Goal: Task Accomplishment & Management: Use online tool/utility

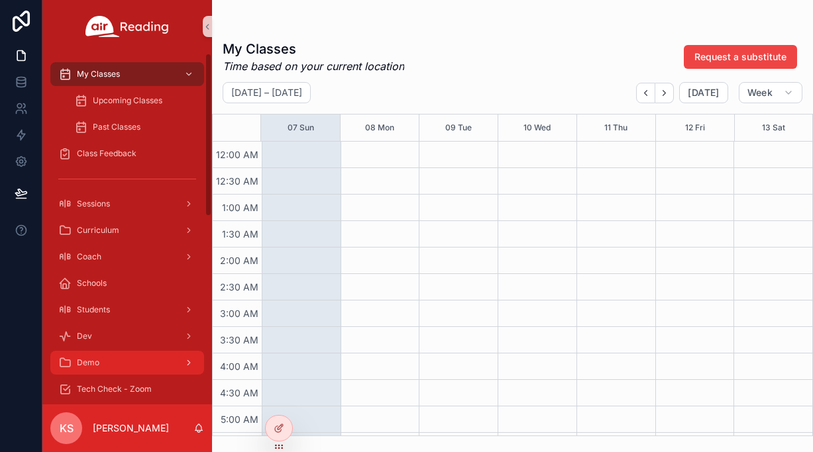
click at [142, 368] on div "Demo" at bounding box center [127, 362] width 138 height 21
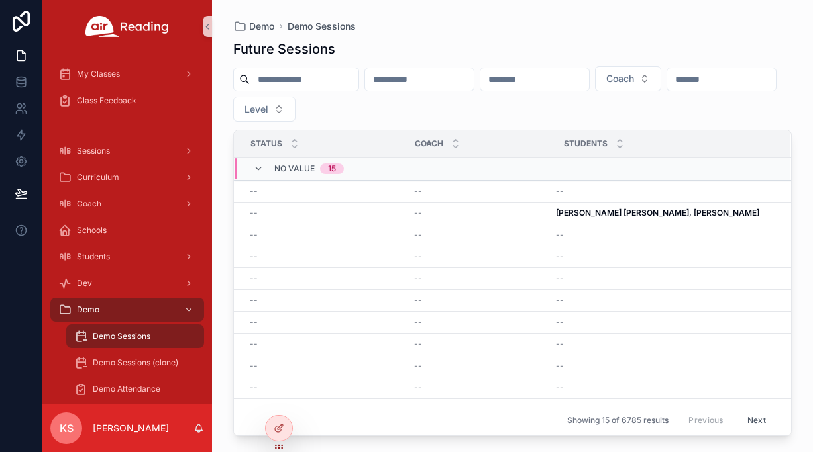
click at [140, 339] on span "Demo Sessions" at bounding box center [122, 336] width 58 height 11
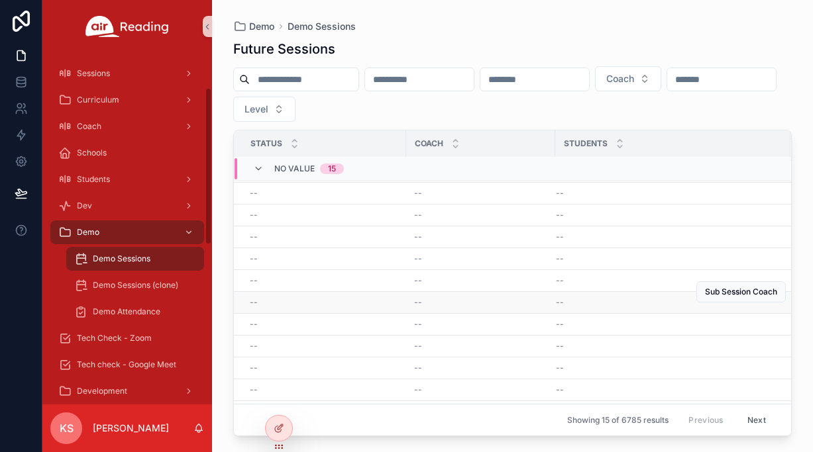
scroll to position [104, 0]
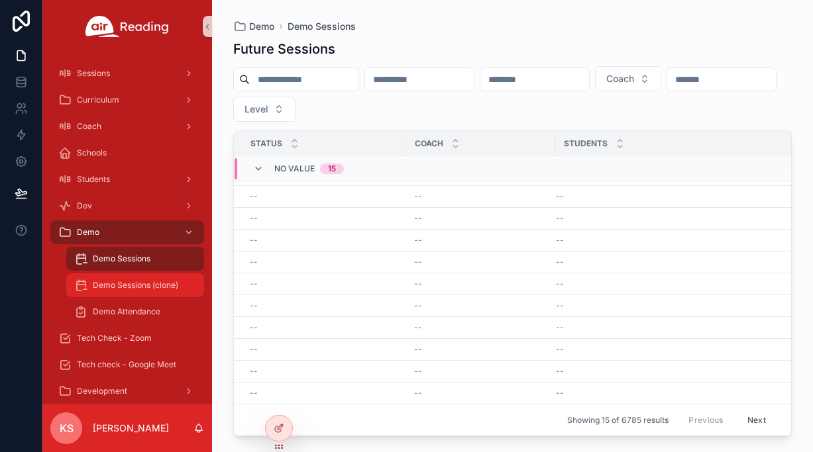
click at [125, 291] on div "Demo Sessions (clone)" at bounding box center [135, 285] width 122 height 21
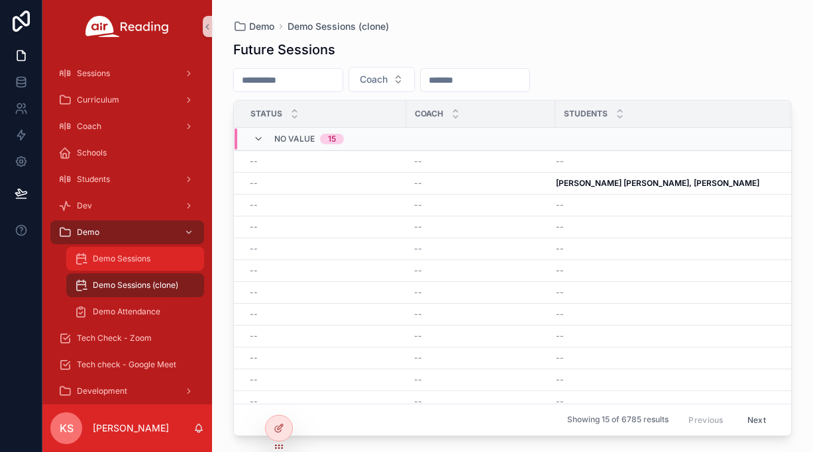
click at [119, 261] on span "Demo Sessions" at bounding box center [122, 259] width 58 height 11
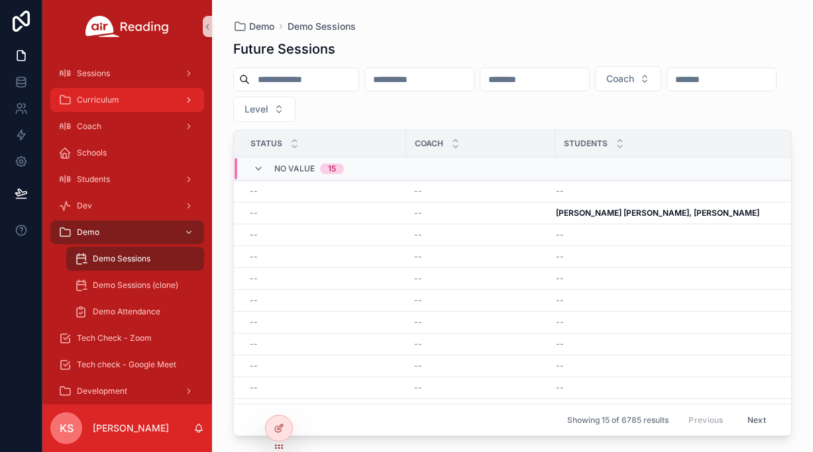
click at [165, 98] on div "Curriculum" at bounding box center [127, 99] width 138 height 21
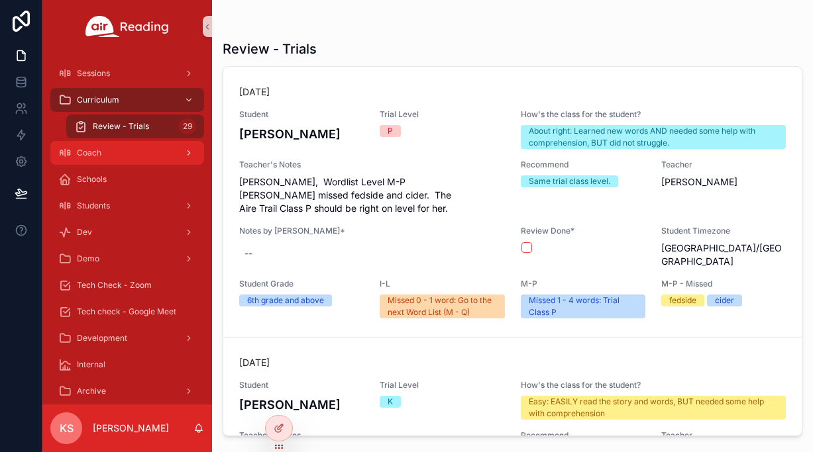
click at [161, 162] on div "Coach" at bounding box center [127, 152] width 138 height 21
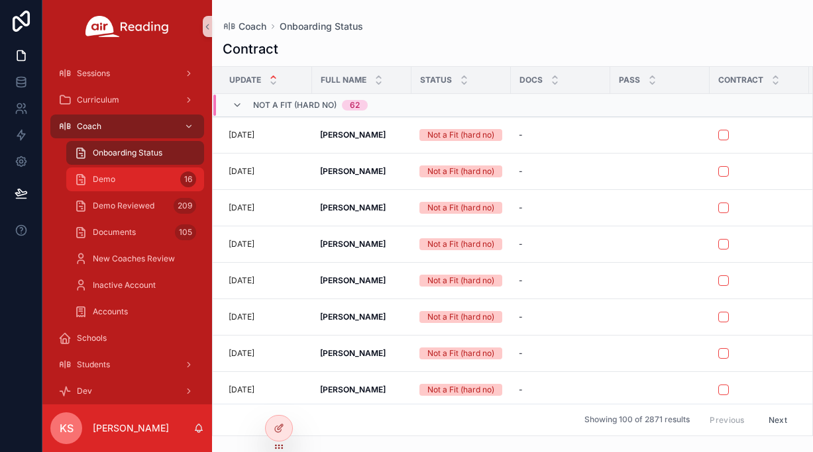
click at [127, 179] on div "Demo 16" at bounding box center [135, 179] width 122 height 21
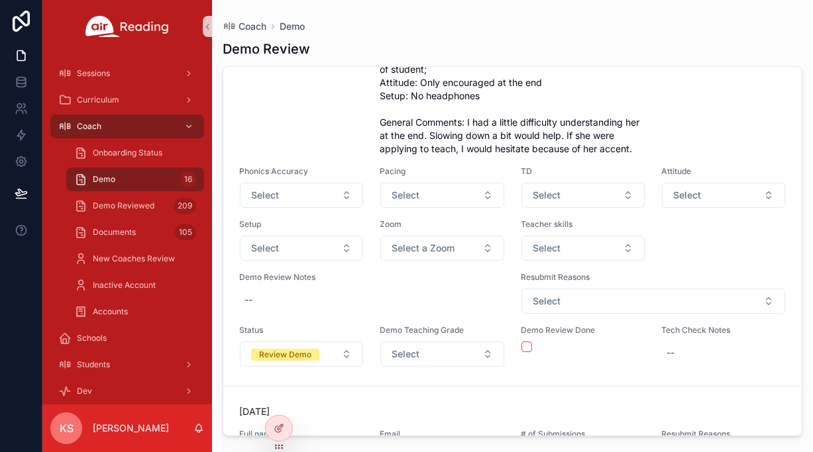
scroll to position [7565, 0]
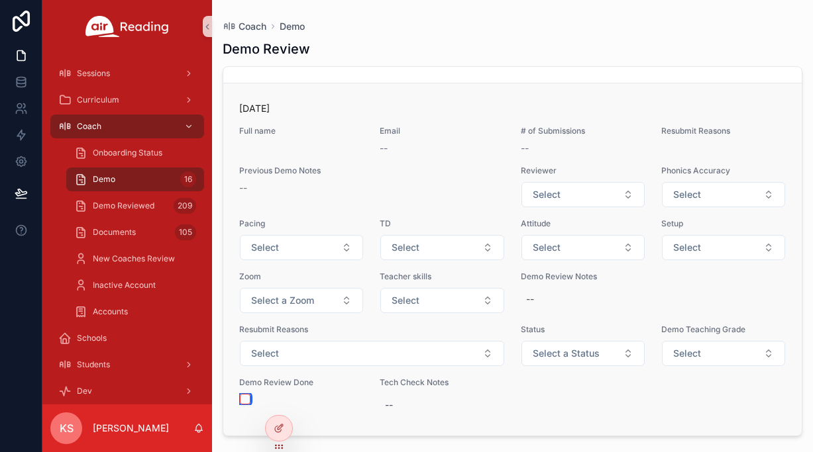
click at [244, 398] on button "scrollable content" at bounding box center [245, 399] width 11 height 11
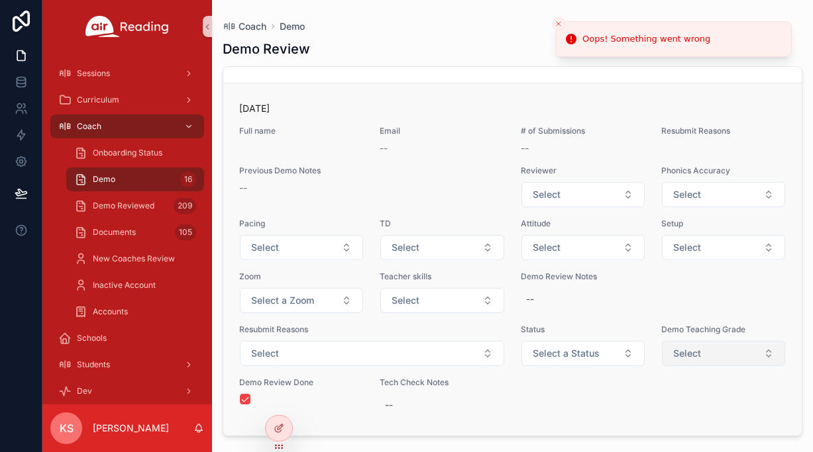
click at [703, 358] on button "Select" at bounding box center [723, 353] width 123 height 25
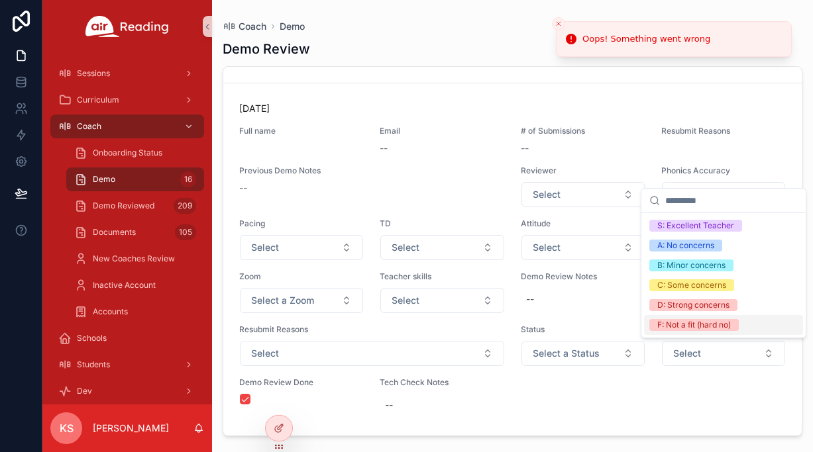
click at [684, 328] on div "F: Not a fit (hard no)" at bounding box center [694, 325] width 74 height 12
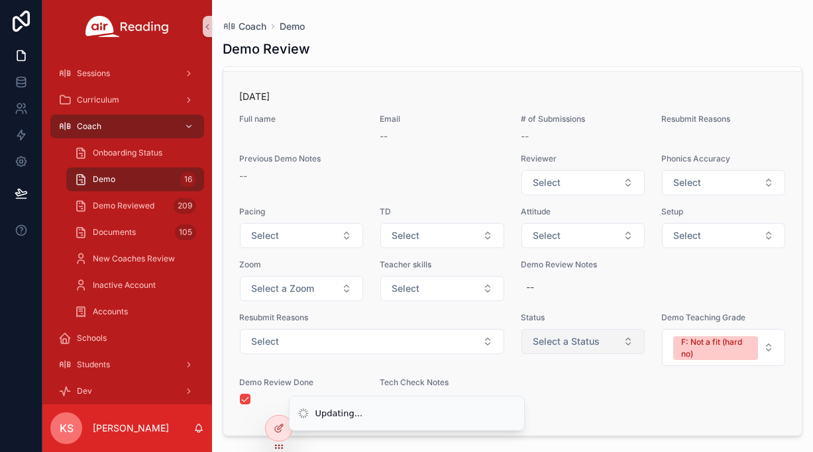
click at [599, 354] on button "Select a Status" at bounding box center [582, 341] width 123 height 25
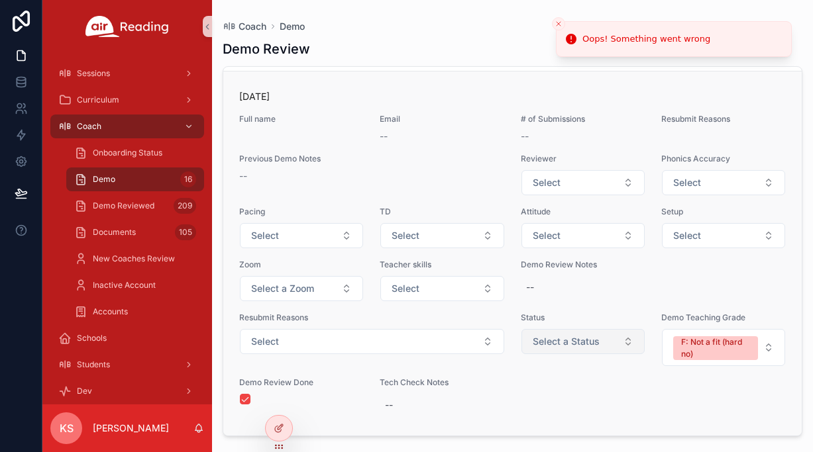
click at [583, 348] on span "Select a Status" at bounding box center [566, 341] width 67 height 13
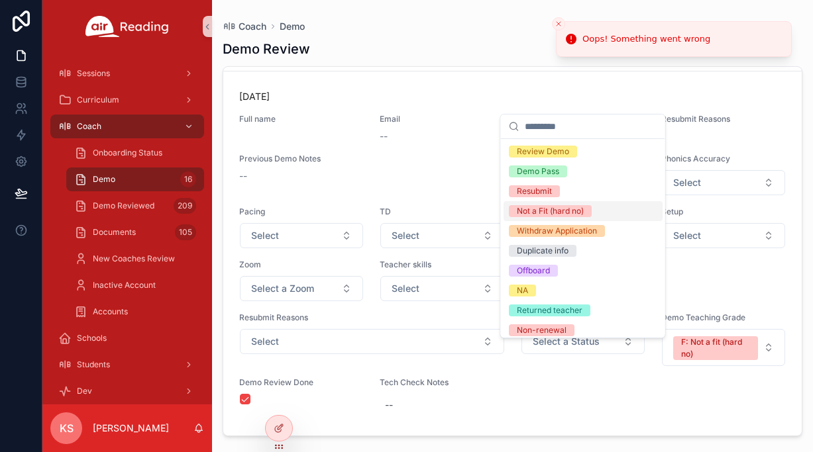
click at [576, 215] on div "Not a Fit (hard no)" at bounding box center [550, 211] width 67 height 12
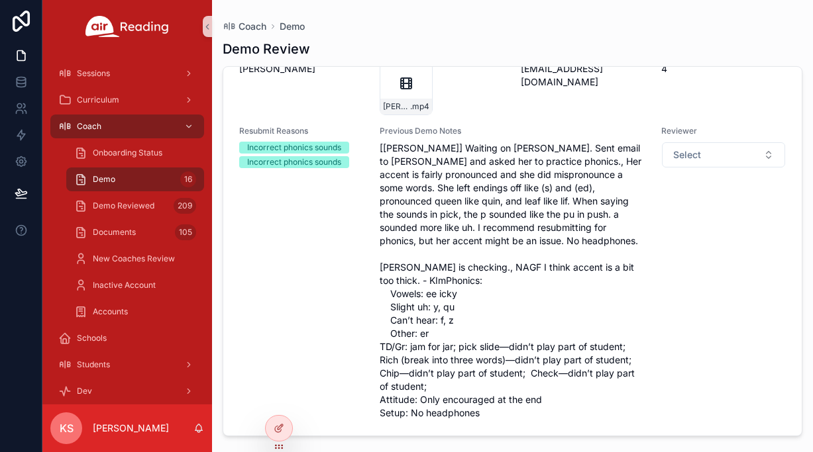
scroll to position [6868, 0]
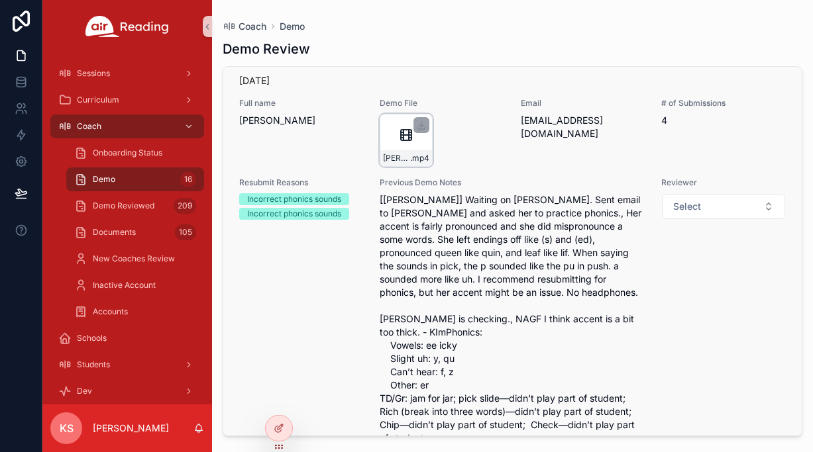
click at [406, 143] on icon "scrollable content" at bounding box center [406, 135] width 16 height 16
